Goal: Navigation & Orientation: Find specific page/section

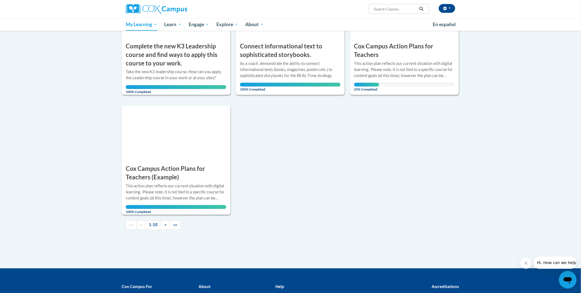
scroll to position [471, 0]
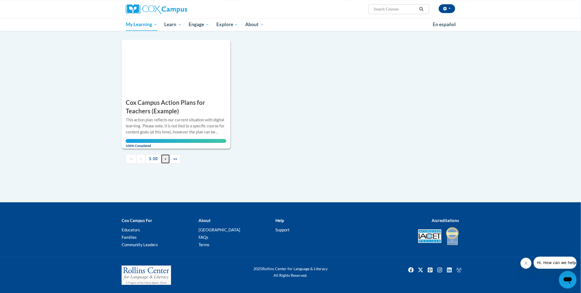
click at [165, 160] on span "»" at bounding box center [166, 158] width 2 height 5
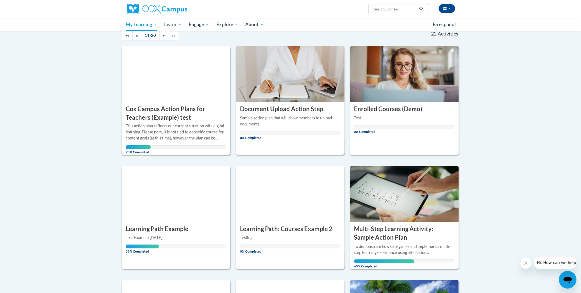
scroll to position [0, 0]
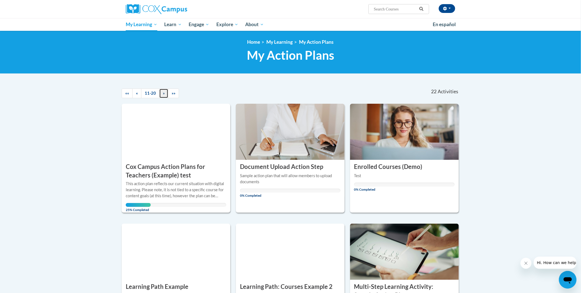
click at [163, 93] on span "»" at bounding box center [164, 93] width 2 height 5
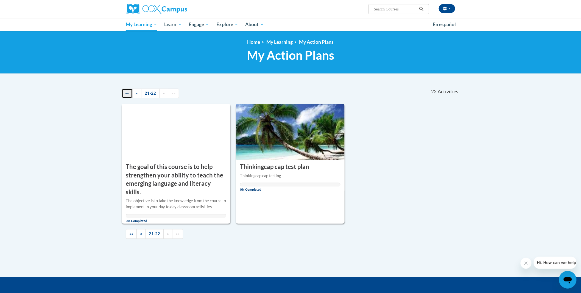
click at [125, 93] on span "««" at bounding box center [127, 93] width 4 height 5
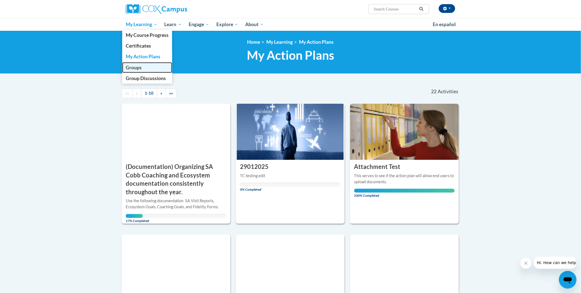
click at [138, 67] on span "Groups" at bounding box center [134, 68] width 16 height 6
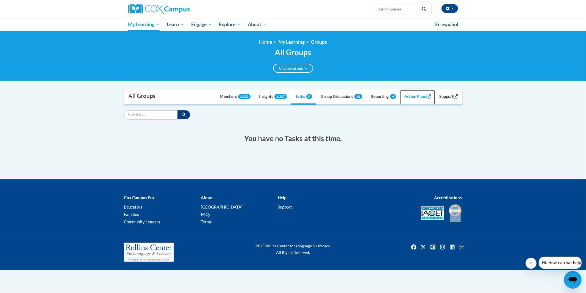
click at [415, 97] on link "Action Plans" at bounding box center [417, 97] width 35 height 15
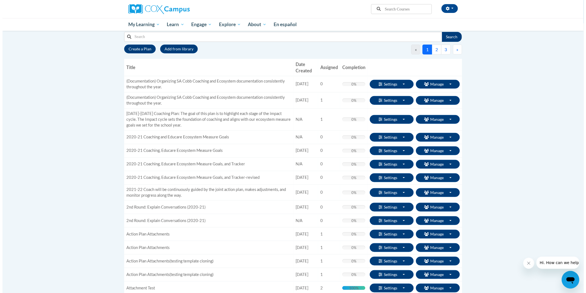
scroll to position [61, 0]
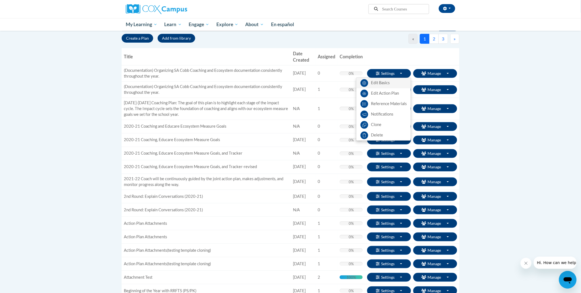
click at [382, 84] on link "Edit Basics" at bounding box center [384, 83] width 54 height 10
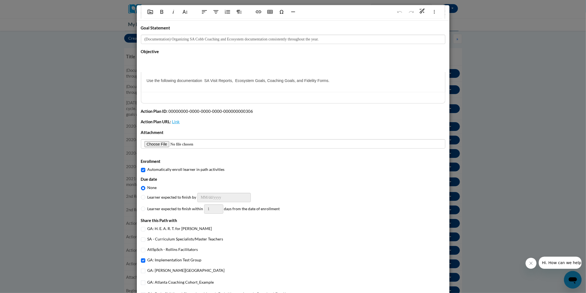
click at [508, 68] on div "(Documentation) Organizing SA Cobb Coaching and Ecosystem documentation consist…" at bounding box center [293, 146] width 586 height 293
click at [530, 264] on icon "Close message from company" at bounding box center [531, 262] width 4 height 4
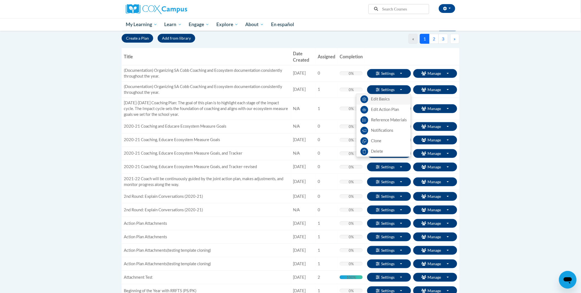
click at [380, 97] on link "Edit Basics" at bounding box center [384, 99] width 54 height 10
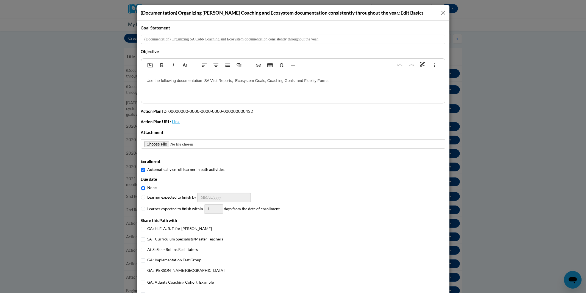
click at [440, 11] on button "Close" at bounding box center [443, 12] width 7 height 7
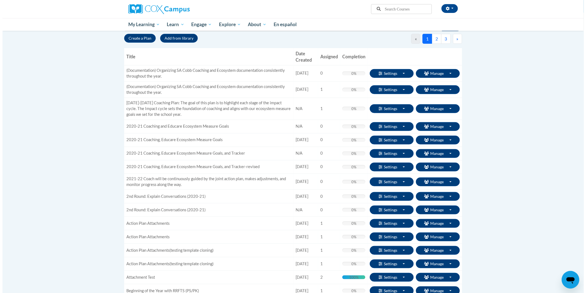
scroll to position [244, 0]
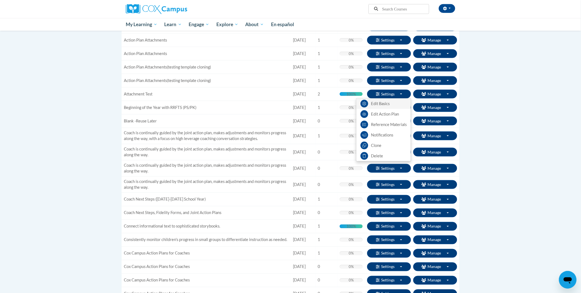
click at [385, 104] on link "Edit Basics" at bounding box center [384, 103] width 54 height 10
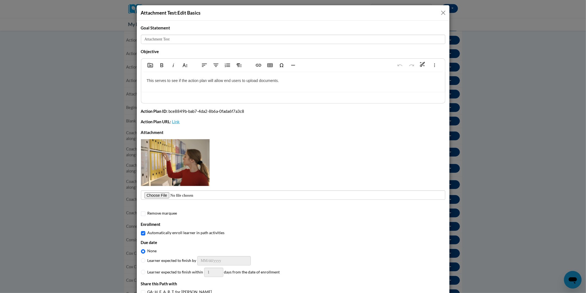
click at [440, 11] on button "Close" at bounding box center [443, 12] width 7 height 7
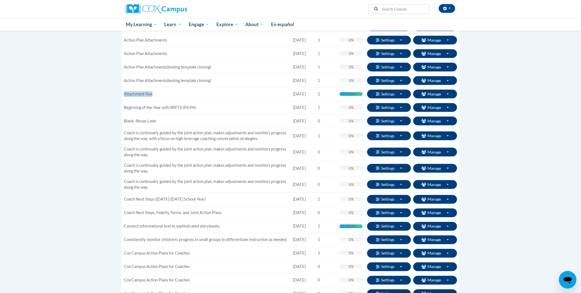
click at [124, 95] on td "Attachment Test" at bounding box center [207, 93] width 170 height 13
copy td "Attachment Test"
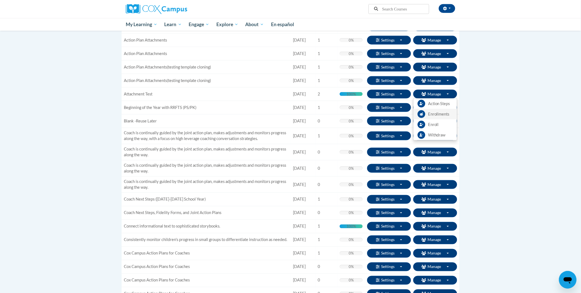
click at [445, 115] on span "Enrollments" at bounding box center [438, 114] width 21 height 6
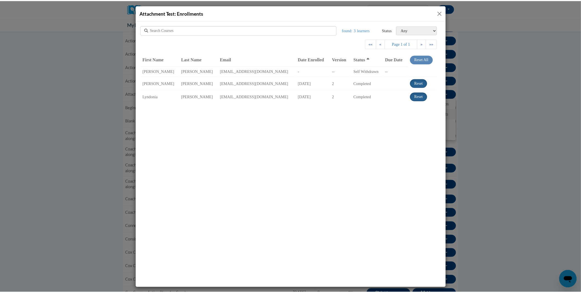
scroll to position [0, 0]
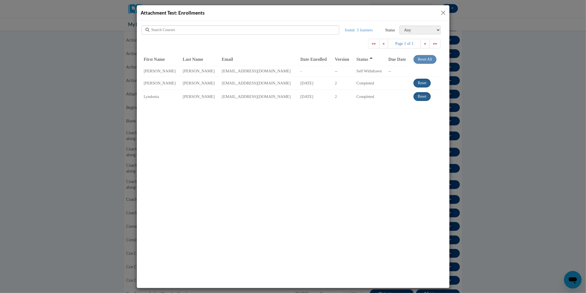
click at [443, 11] on button "Close" at bounding box center [443, 12] width 7 height 7
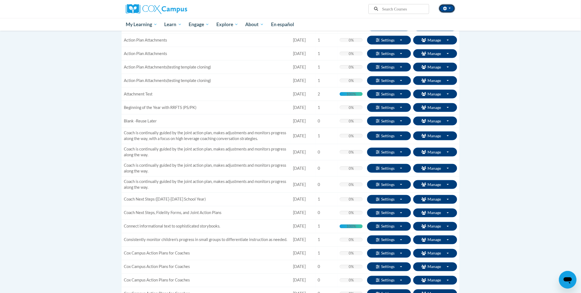
click at [454, 7] on button "button" at bounding box center [447, 8] width 16 height 9
click at [449, 8] on button "button" at bounding box center [447, 8] width 16 height 9
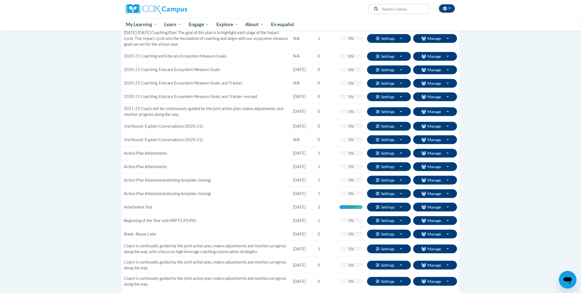
scroll to position [61, 0]
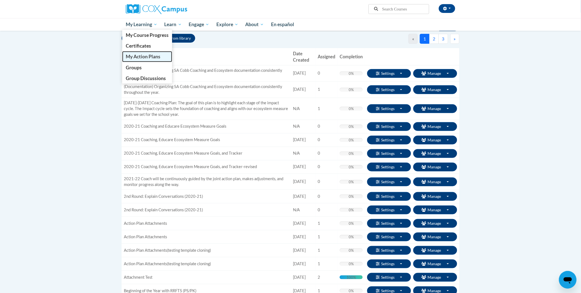
click at [150, 55] on span "My Action Plans" at bounding box center [143, 57] width 35 height 6
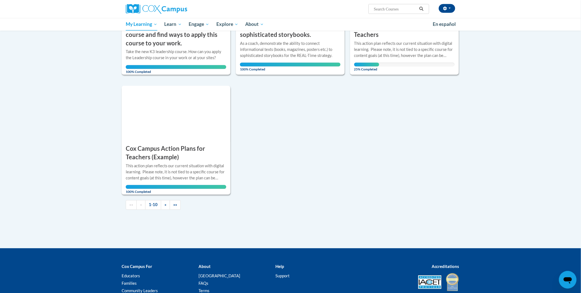
scroll to position [471, 0]
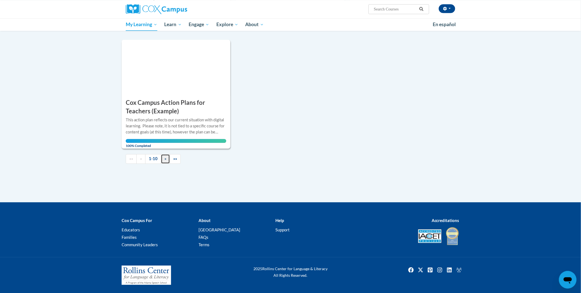
click at [166, 160] on span "»" at bounding box center [166, 158] width 2 height 5
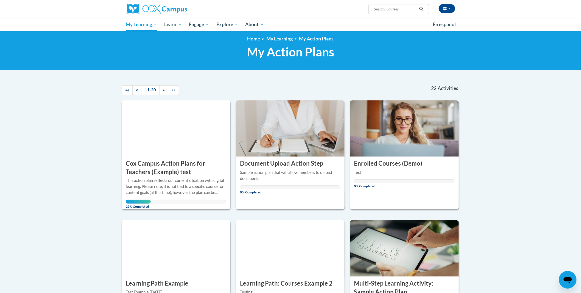
scroll to position [0, 0]
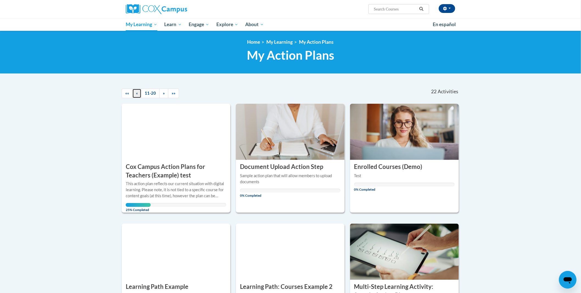
click at [137, 92] on span "«" at bounding box center [137, 93] width 2 height 5
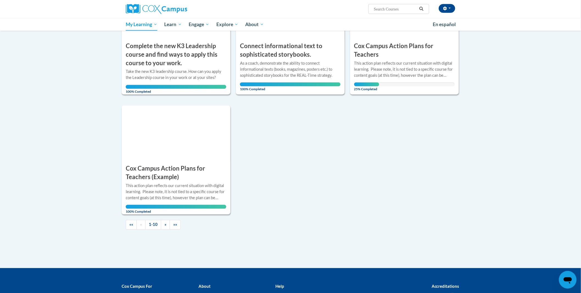
scroll to position [427, 0]
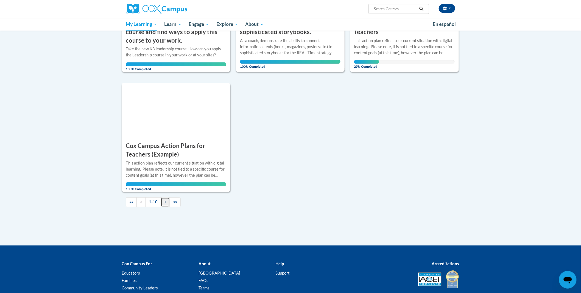
click at [163, 202] on link "»" at bounding box center [165, 202] width 9 height 10
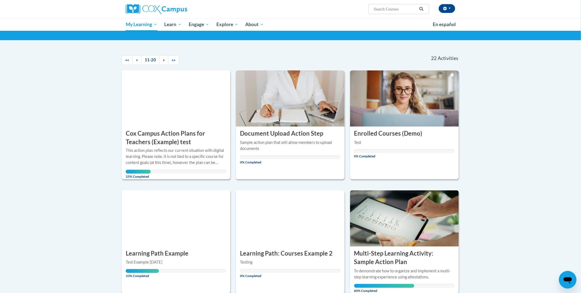
scroll to position [0, 0]
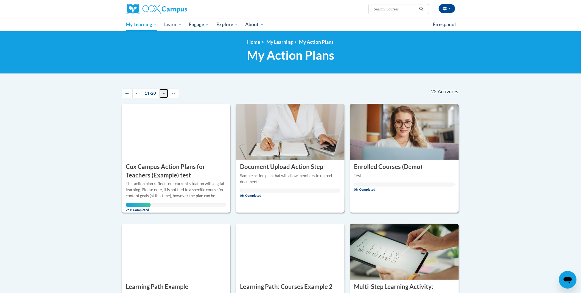
click at [162, 93] on link "»" at bounding box center [163, 93] width 9 height 10
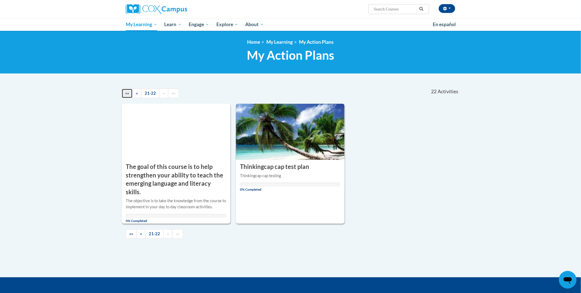
click at [126, 93] on span "««" at bounding box center [127, 93] width 4 height 5
